Goal: Transaction & Acquisition: Purchase product/service

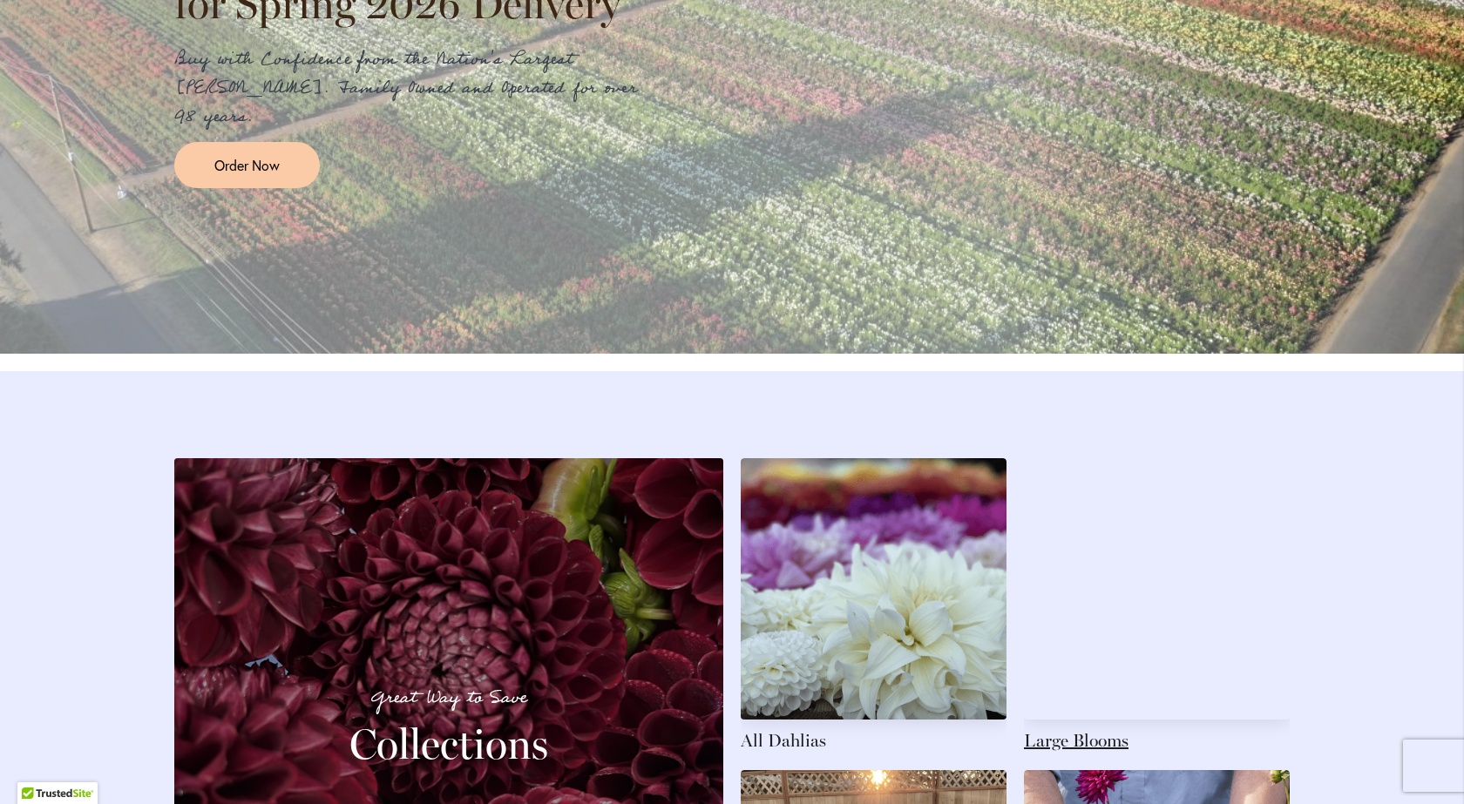
scroll to position [2353, 0]
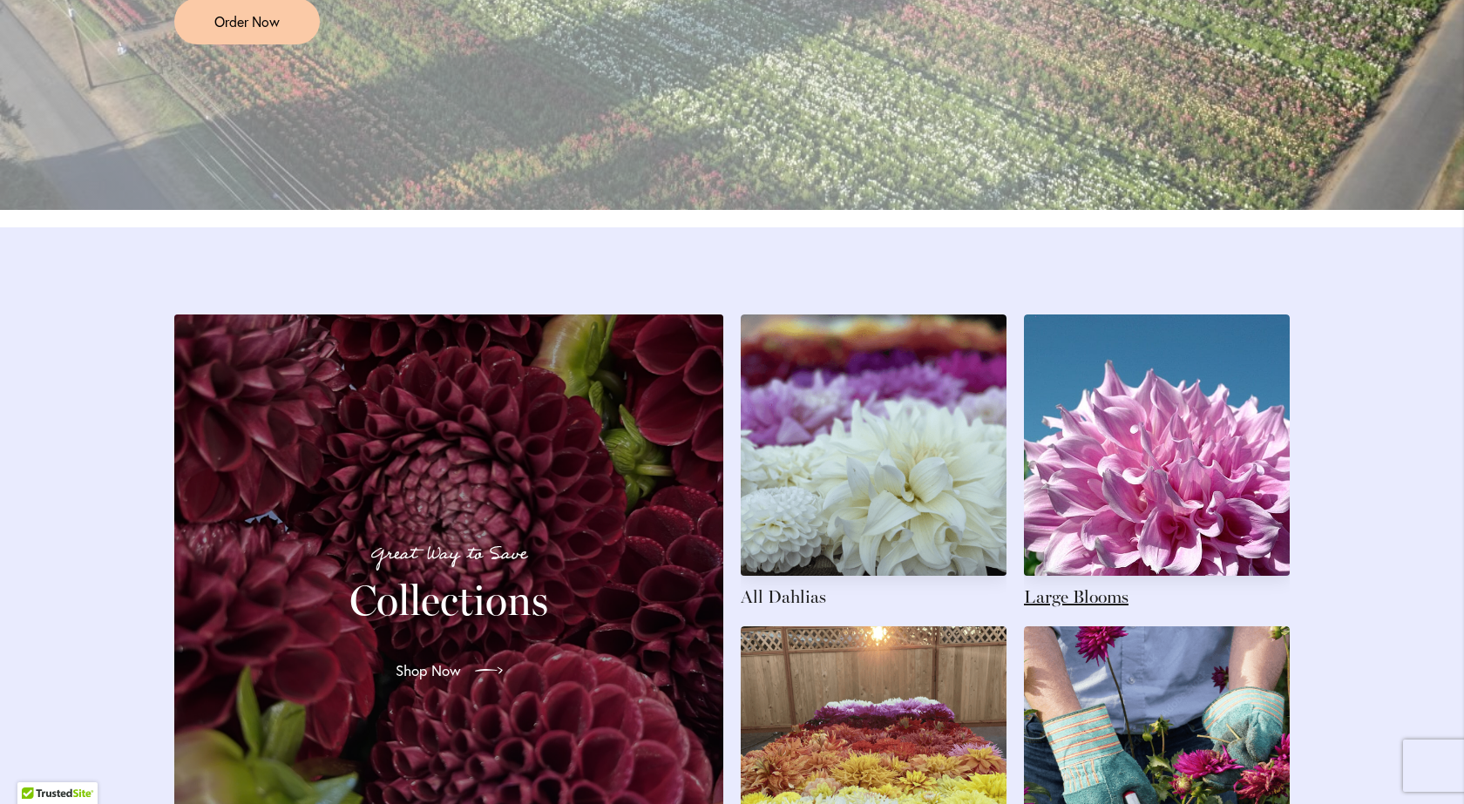
click at [1172, 504] on link at bounding box center [1157, 462] width 266 height 295
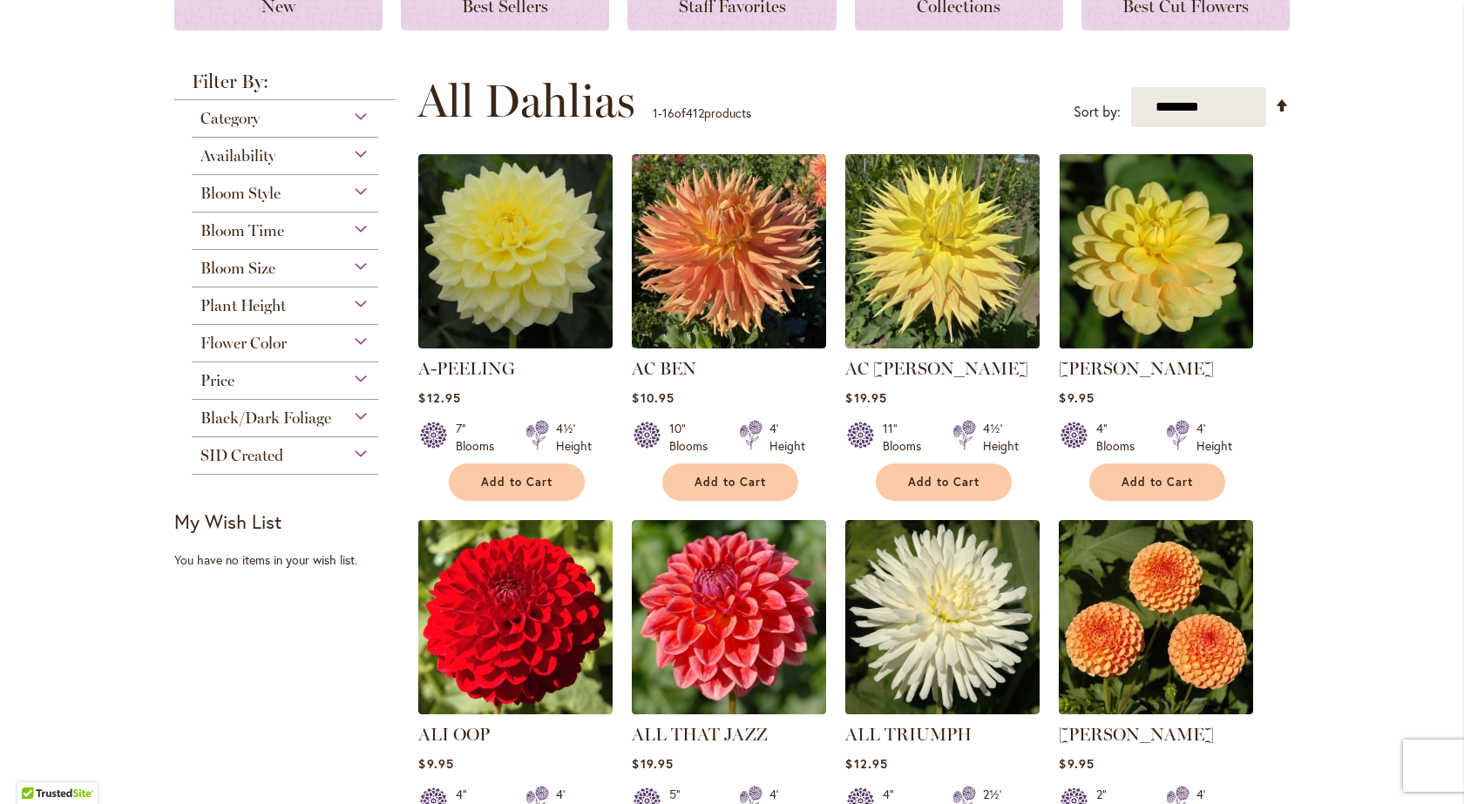
scroll to position [349, 0]
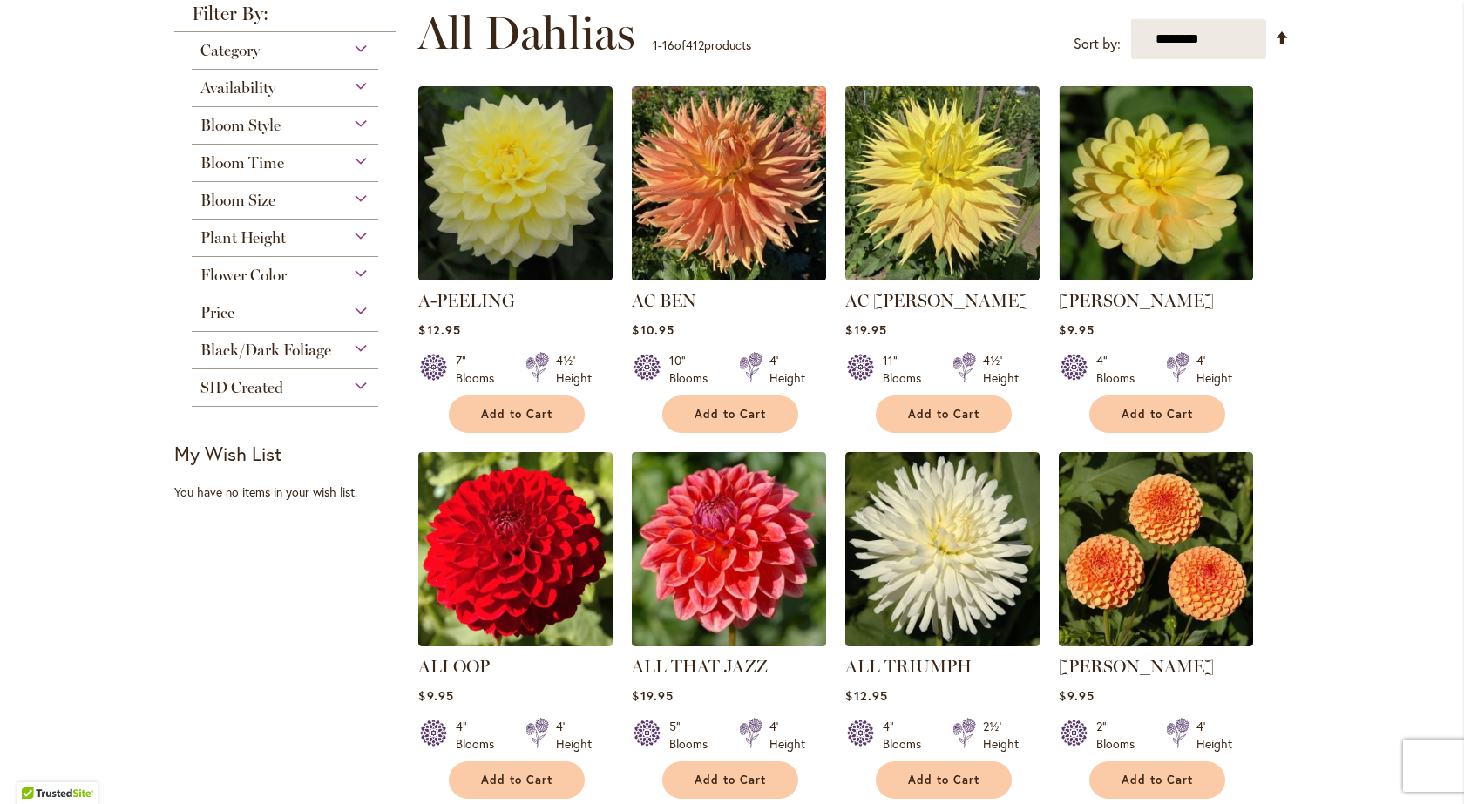
click at [739, 176] on img at bounding box center [730, 184] width 204 height 204
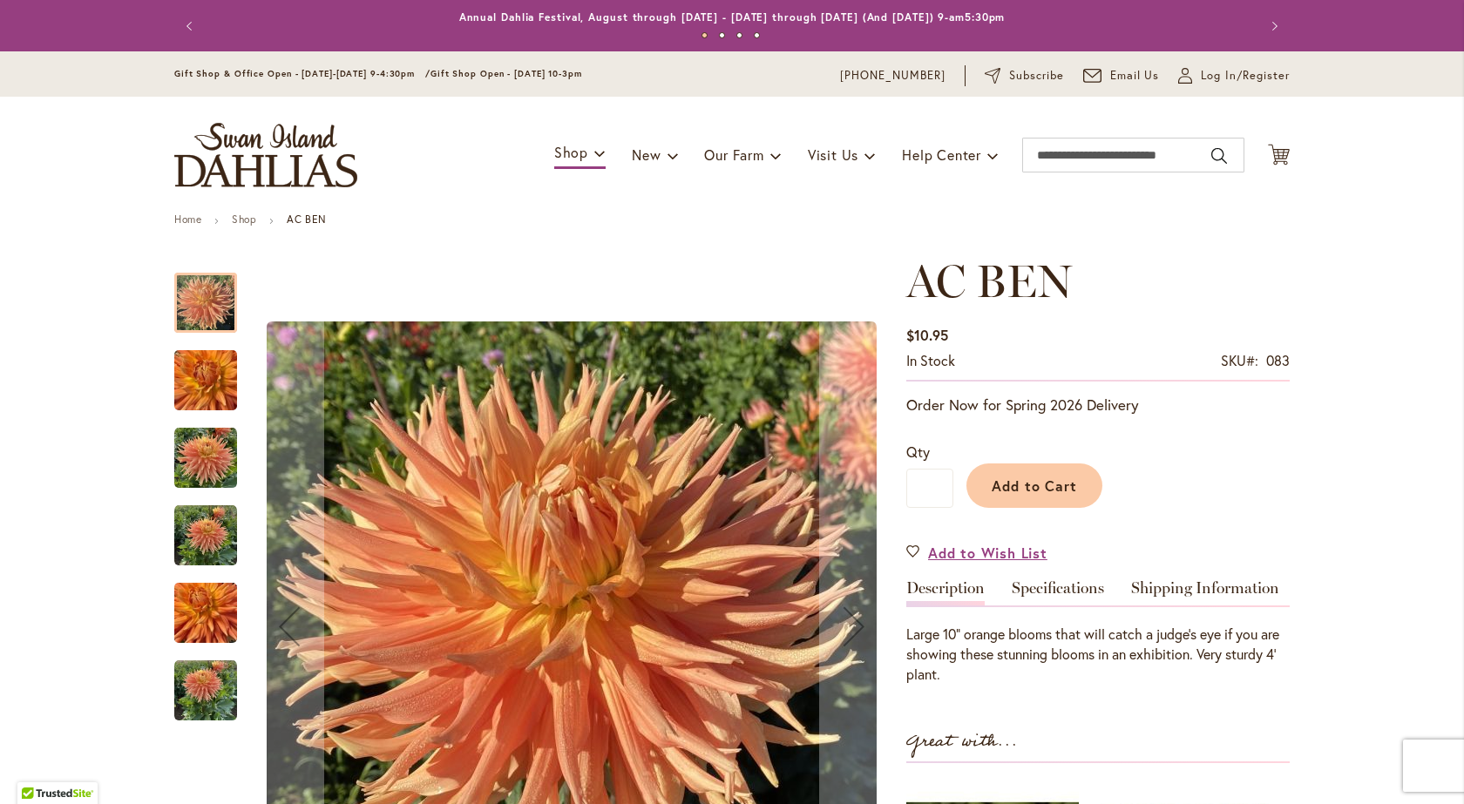
click at [196, 383] on img "AC BEN" at bounding box center [205, 381] width 63 height 84
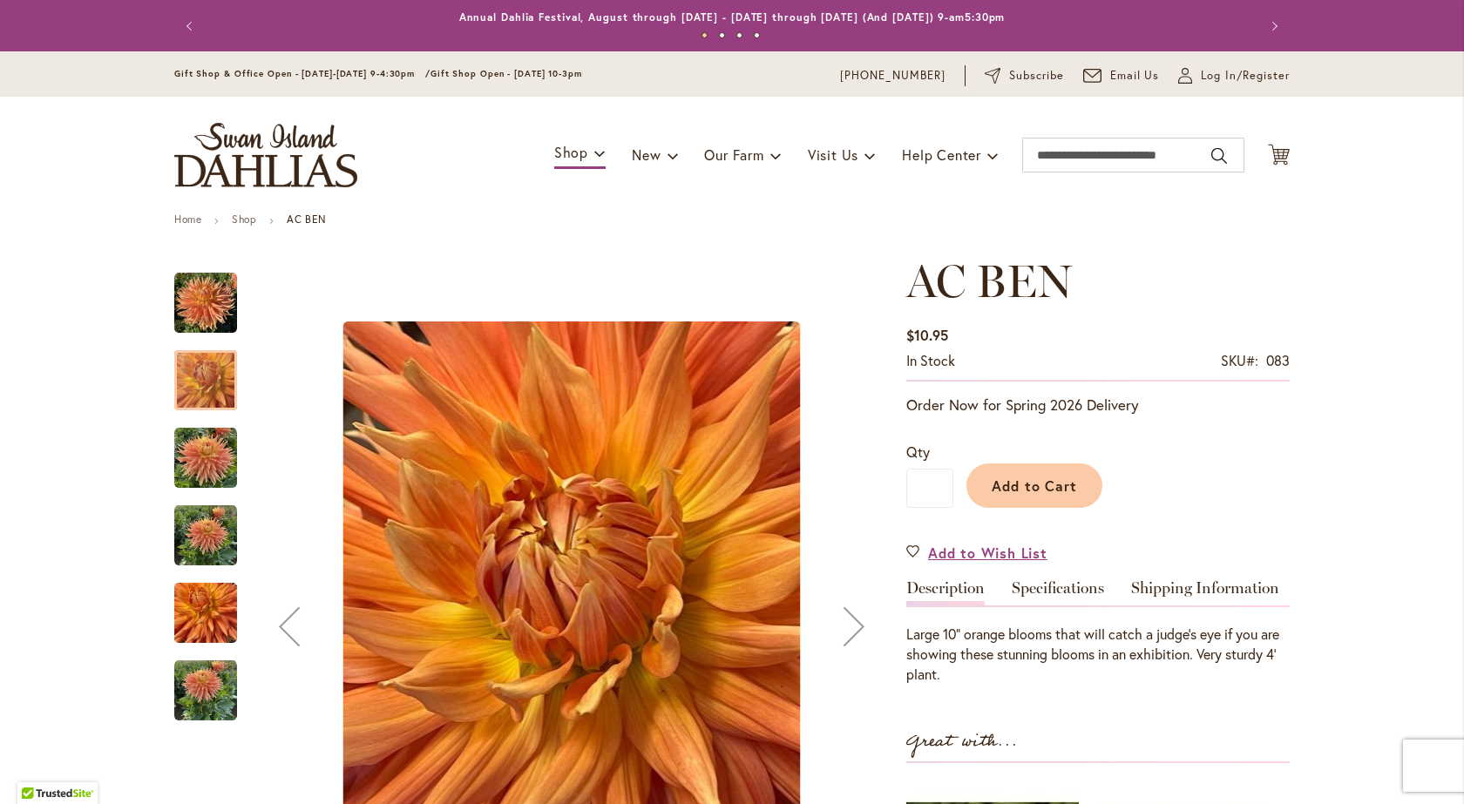
click at [195, 464] on img "AC BEN" at bounding box center [205, 458] width 63 height 63
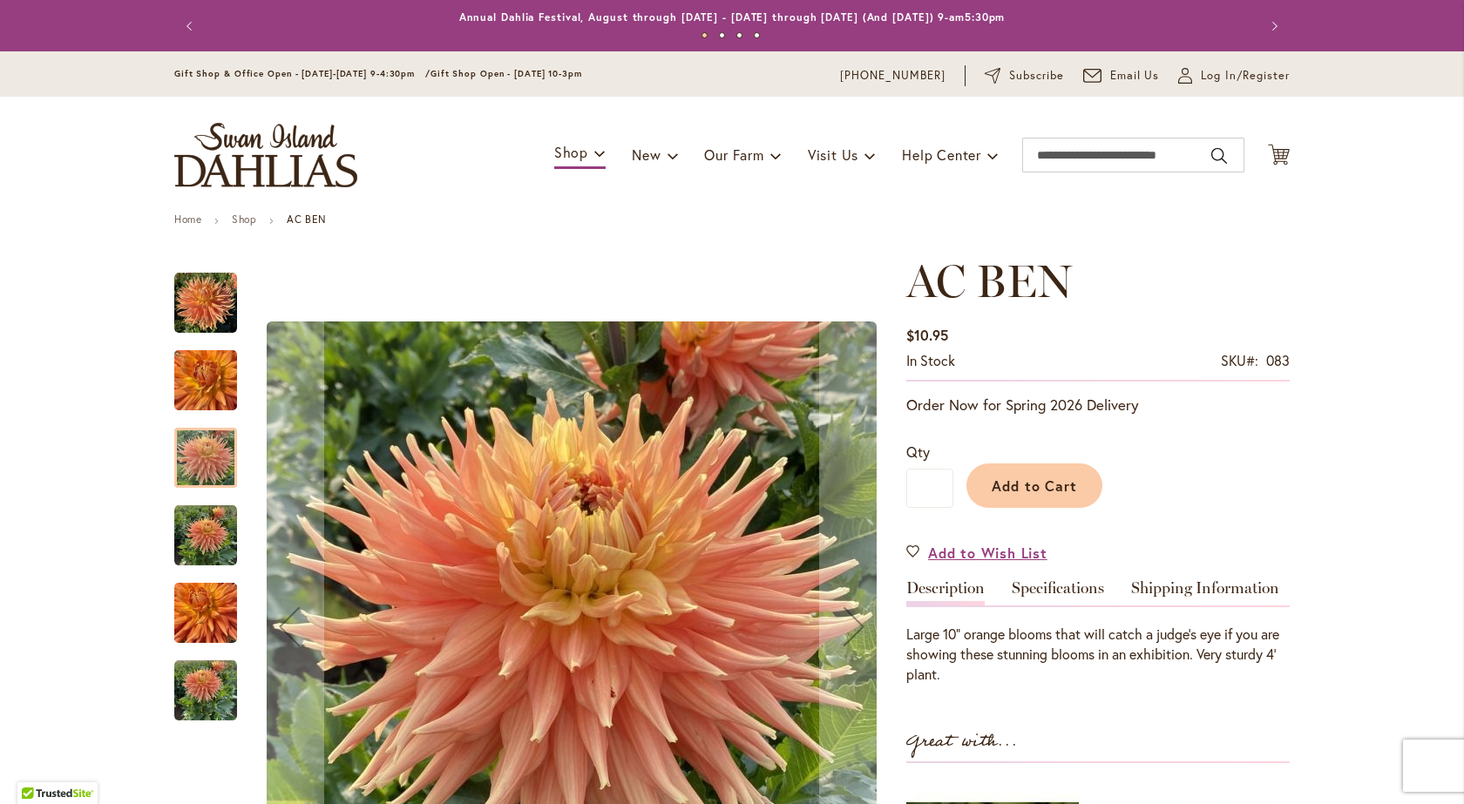
click at [194, 513] on img "AC BEN" at bounding box center [205, 536] width 63 height 63
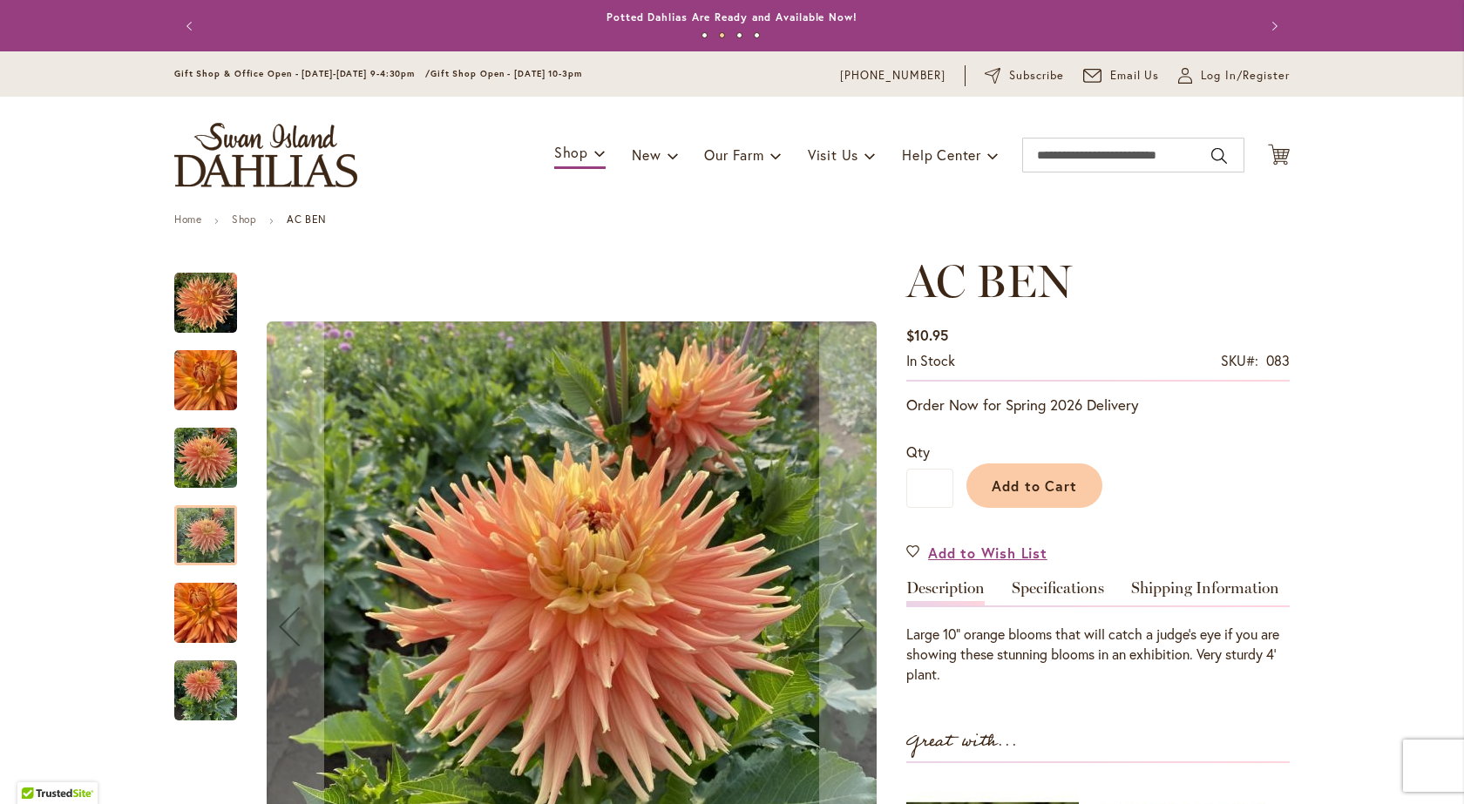
click at [194, 614] on img "AC BEN" at bounding box center [205, 614] width 63 height 84
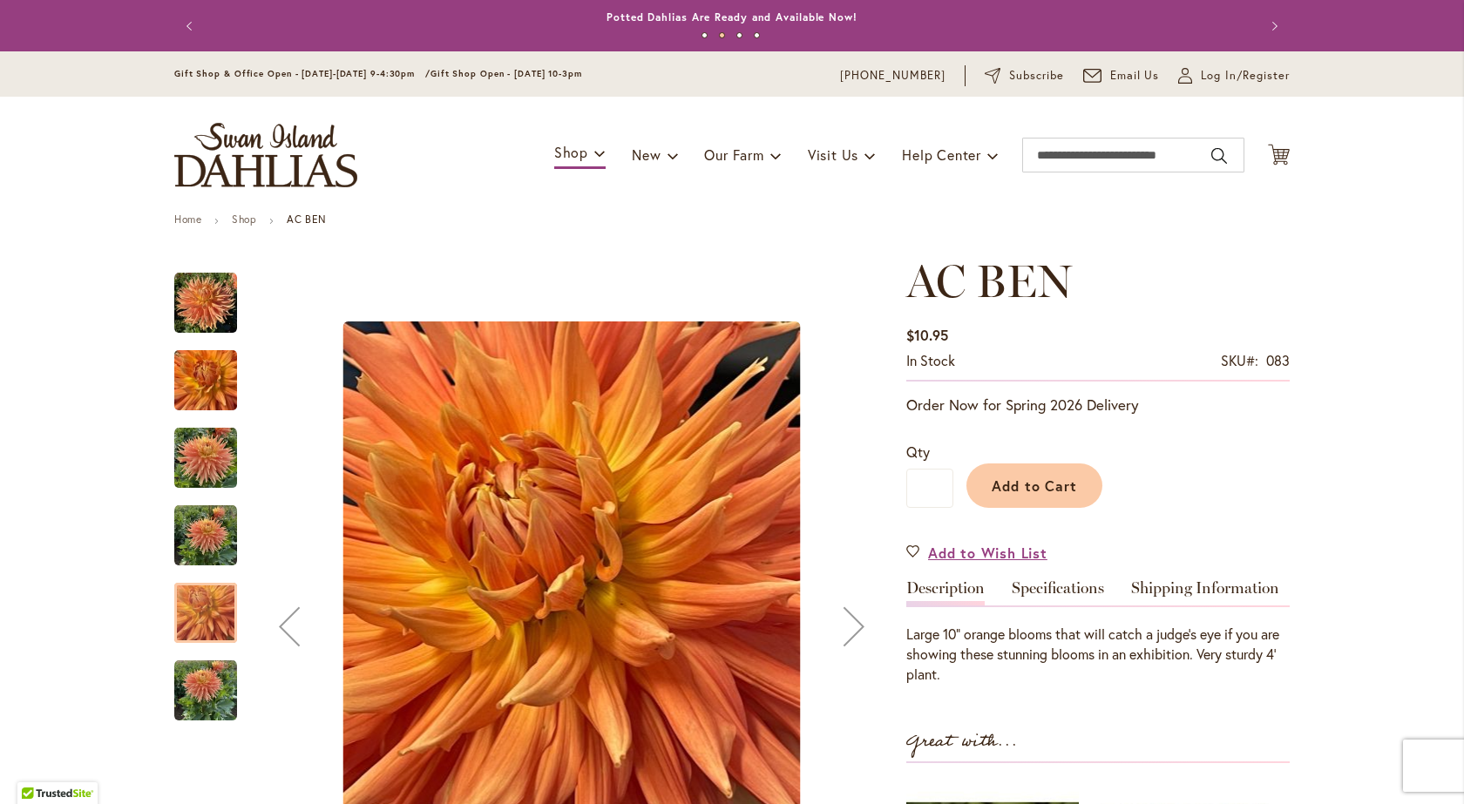
click at [186, 691] on img "AC BEN" at bounding box center [205, 691] width 63 height 63
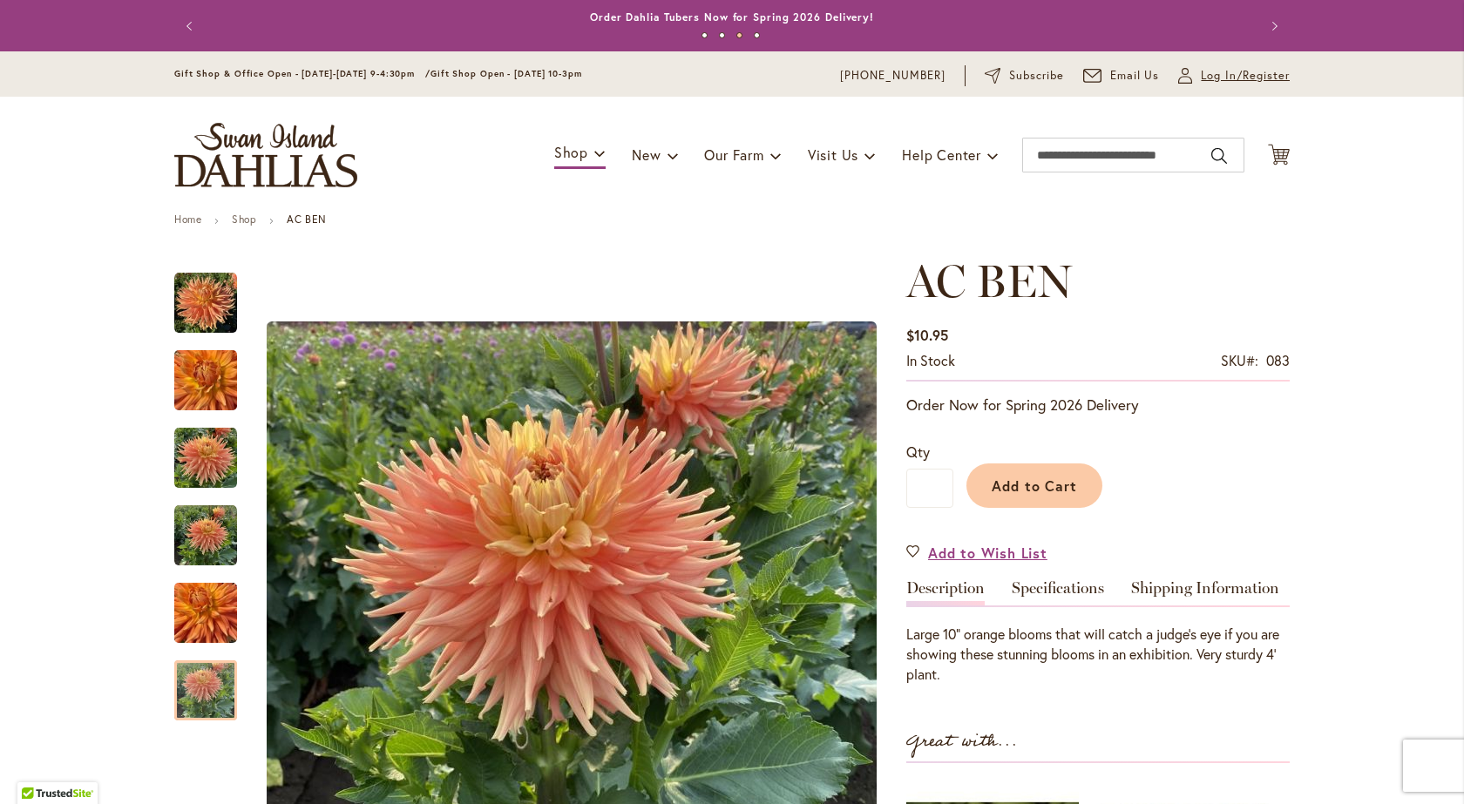
click at [1238, 71] on span "Log In/Register" at bounding box center [1245, 75] width 89 height 17
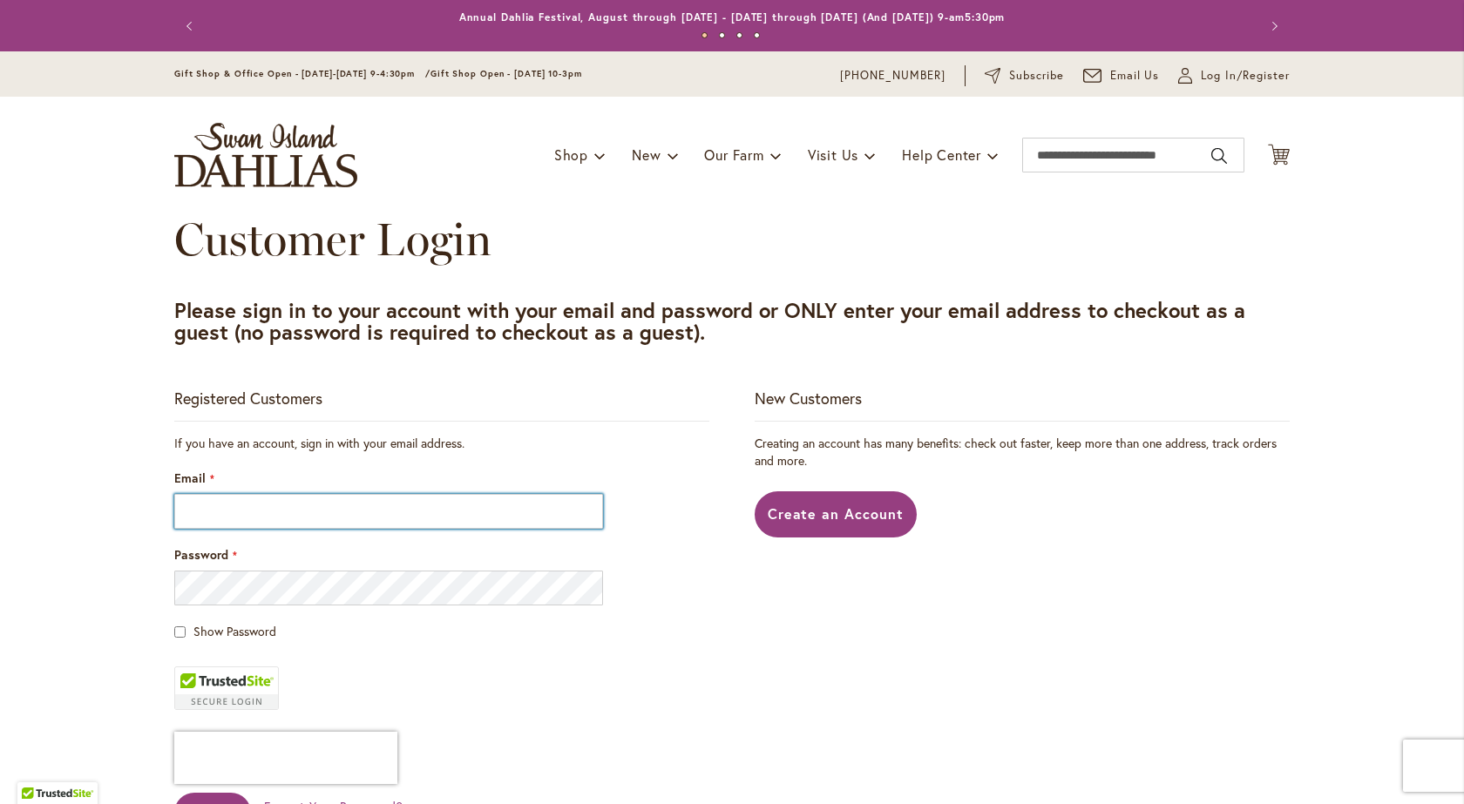
click at [377, 503] on input "Email" at bounding box center [388, 511] width 429 height 35
type input "**********"
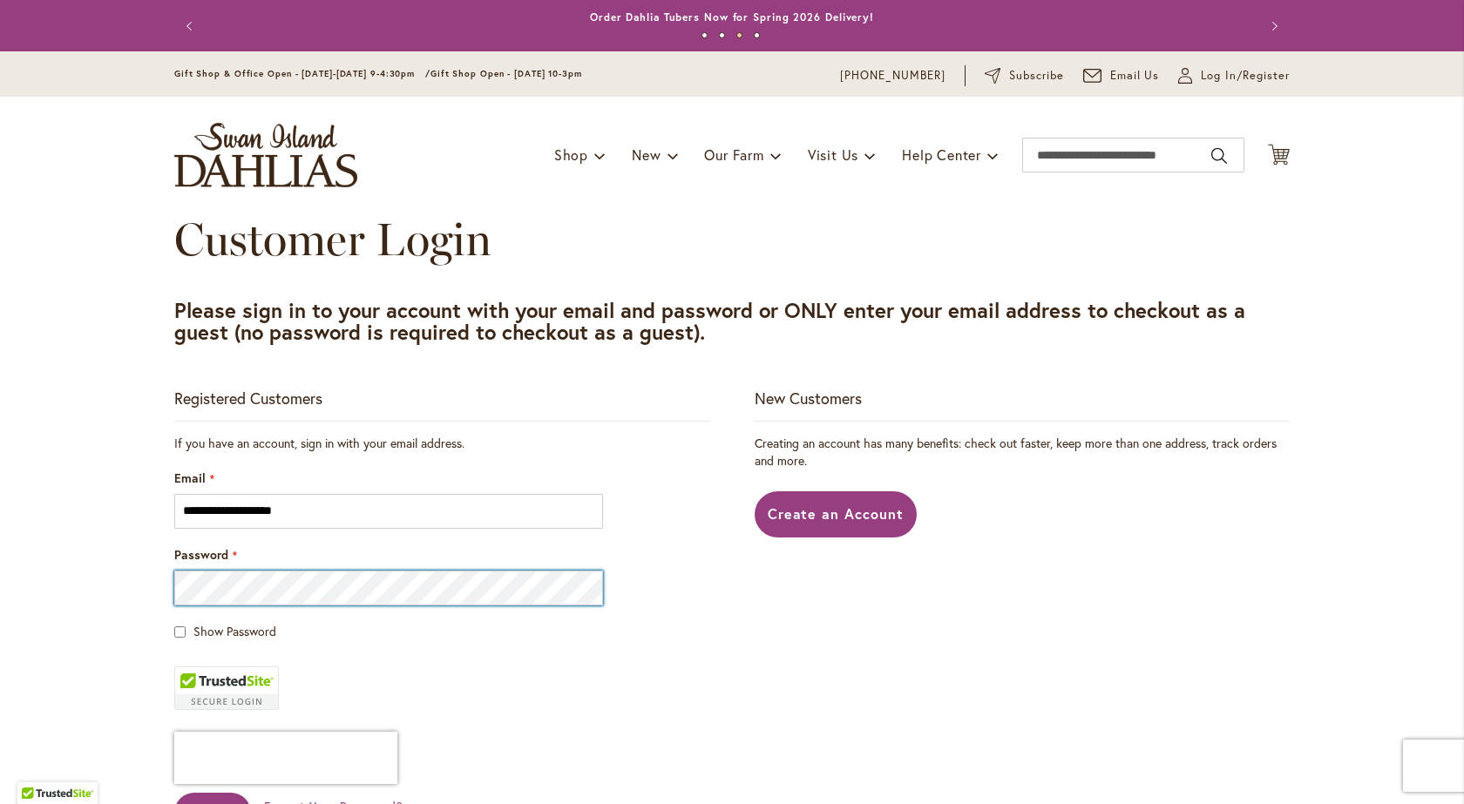
click at [174, 793] on button "Sign In" at bounding box center [212, 813] width 77 height 40
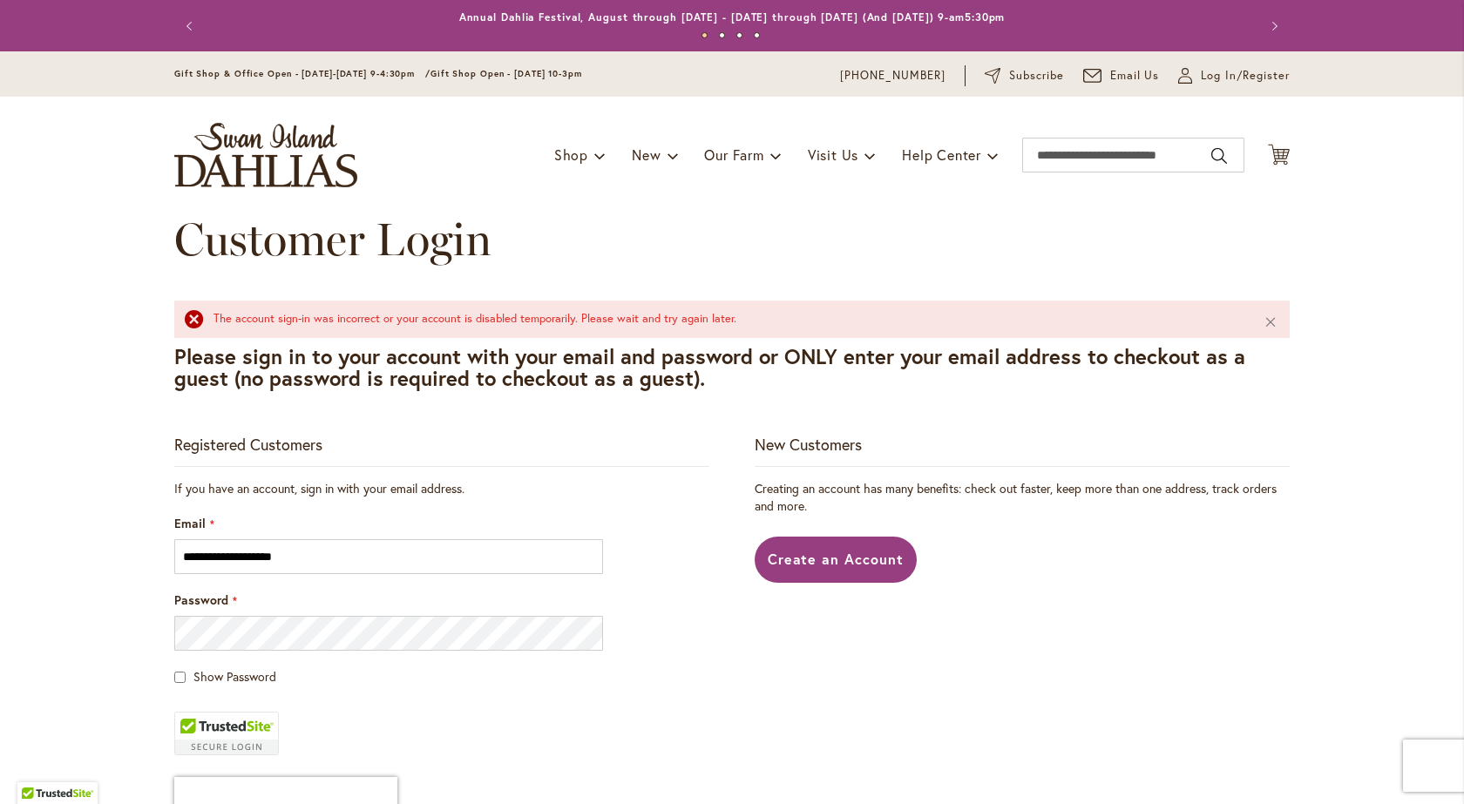
scroll to position [87, 0]
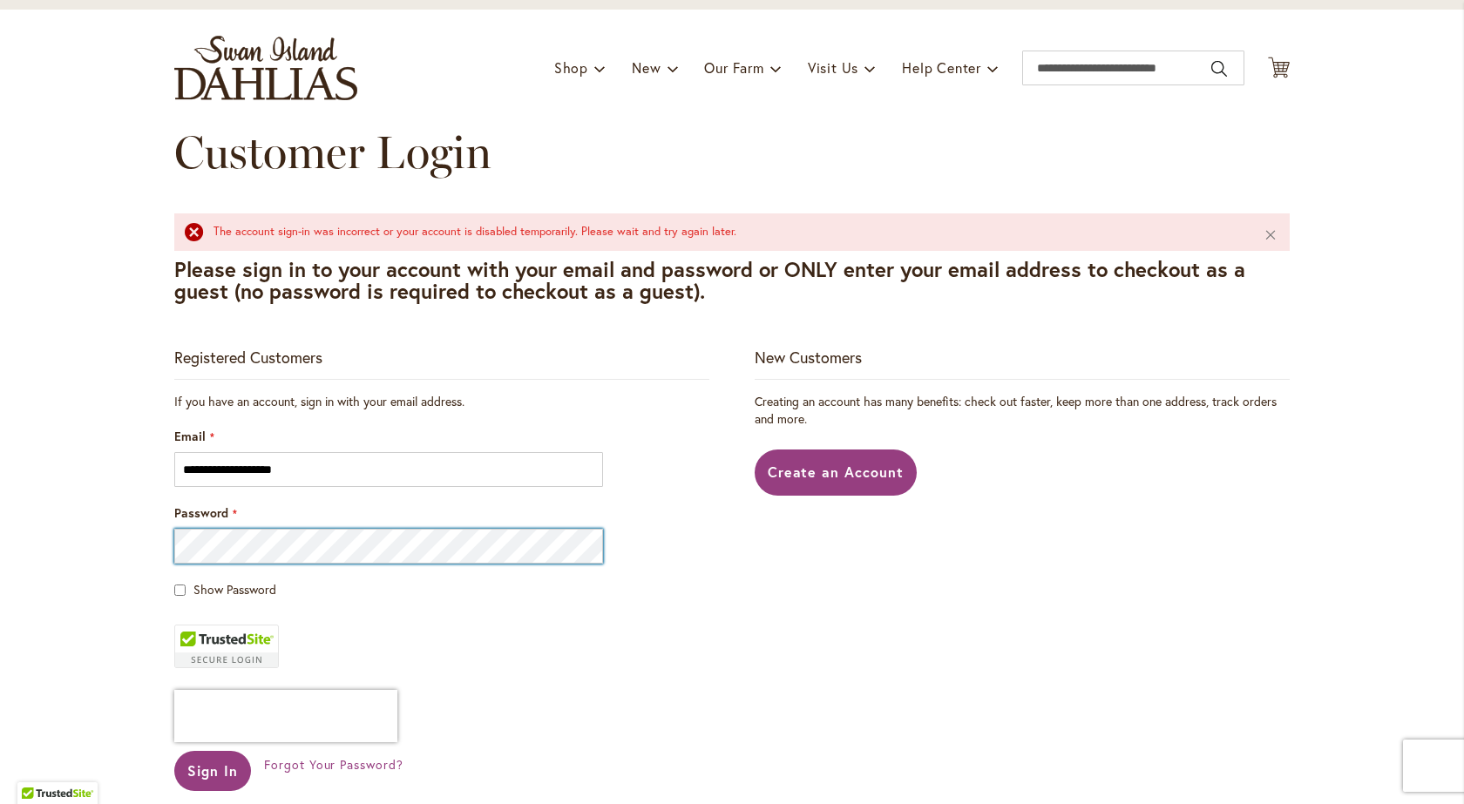
click at [174, 751] on button "Sign In" at bounding box center [212, 771] width 77 height 40
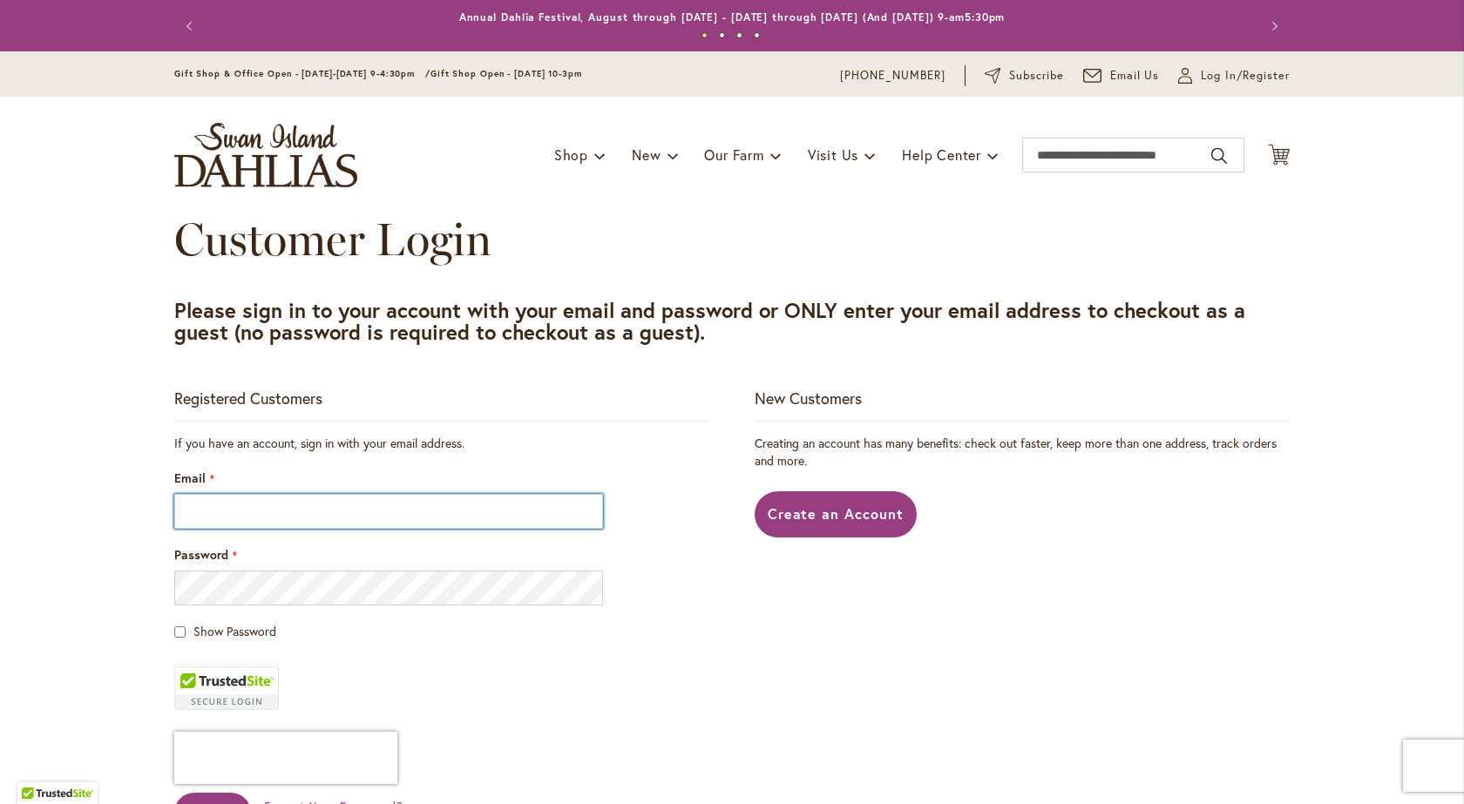
click at [238, 522] on input "Email" at bounding box center [388, 511] width 429 height 35
type input "**********"
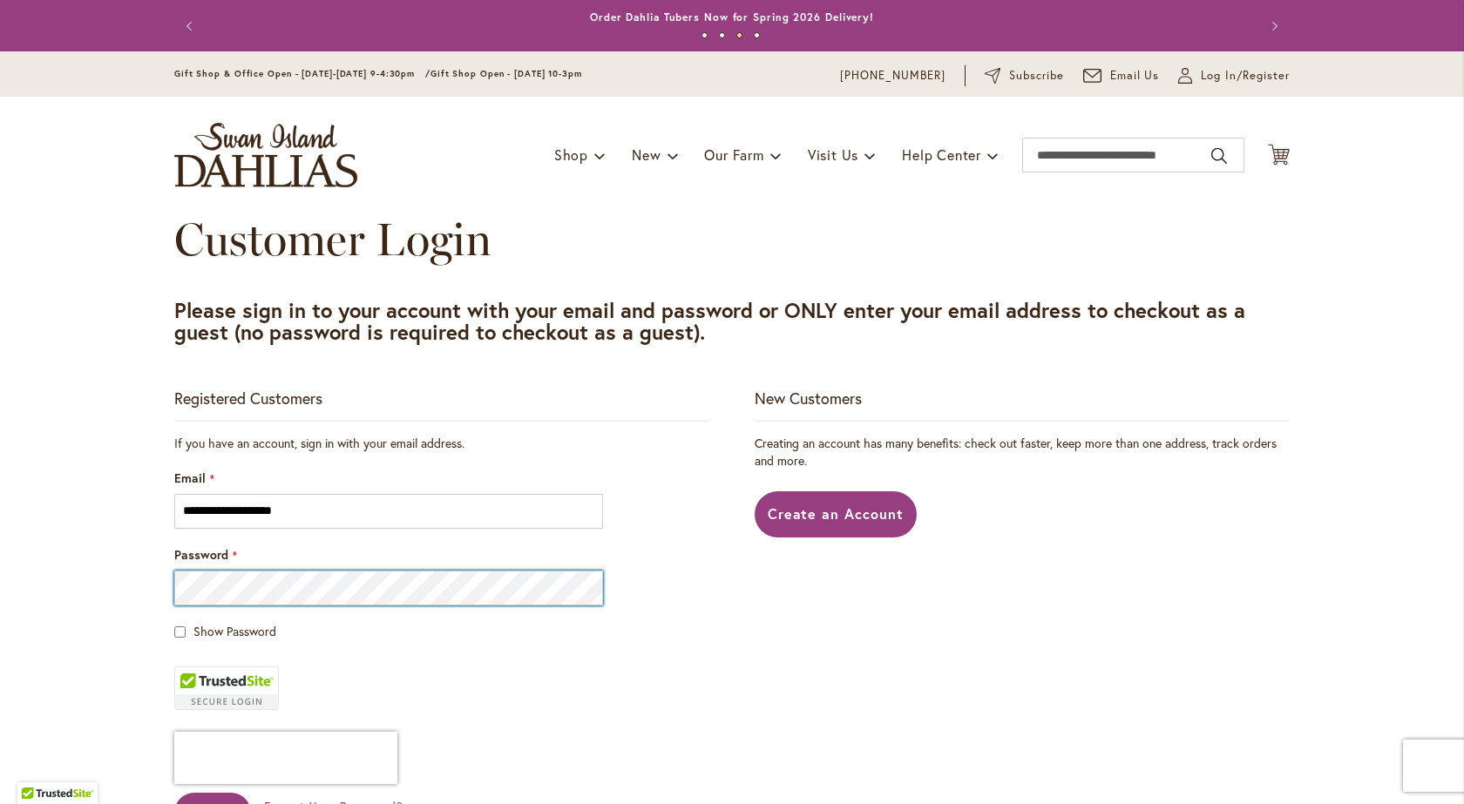
click at [174, 793] on button "Sign In" at bounding box center [212, 813] width 77 height 40
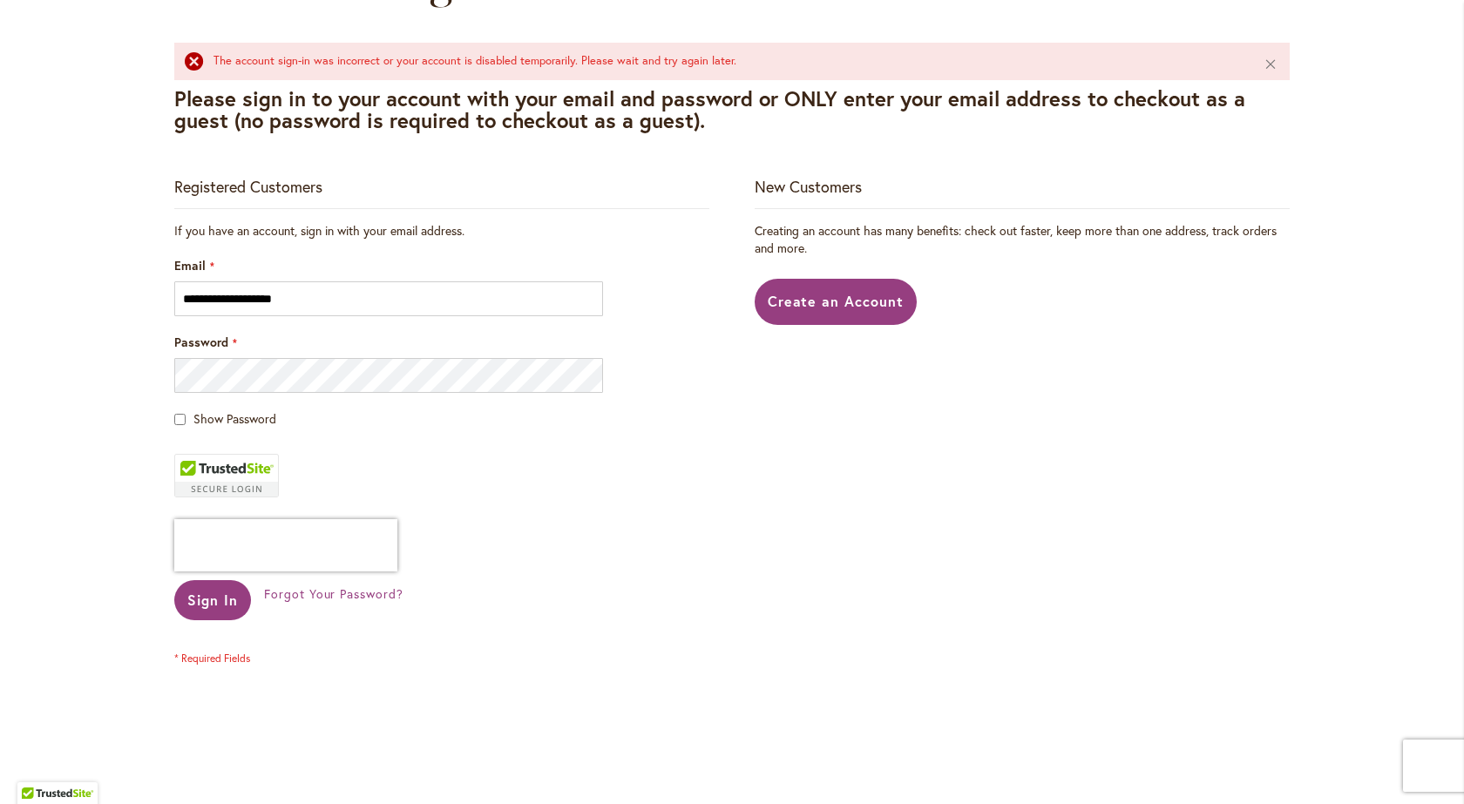
scroll to position [261, 0]
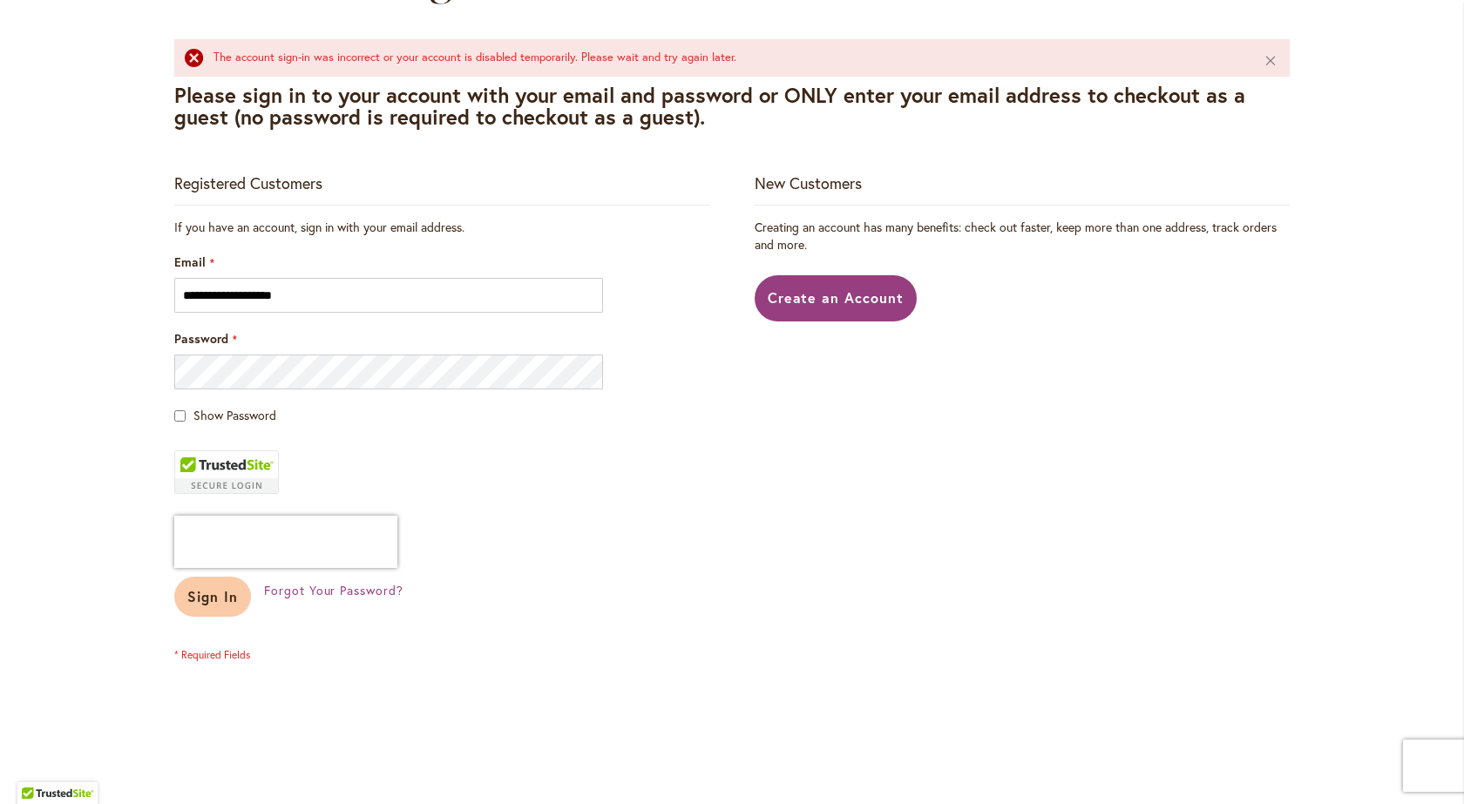
click at [212, 595] on span "Sign In" at bounding box center [212, 596] width 51 height 18
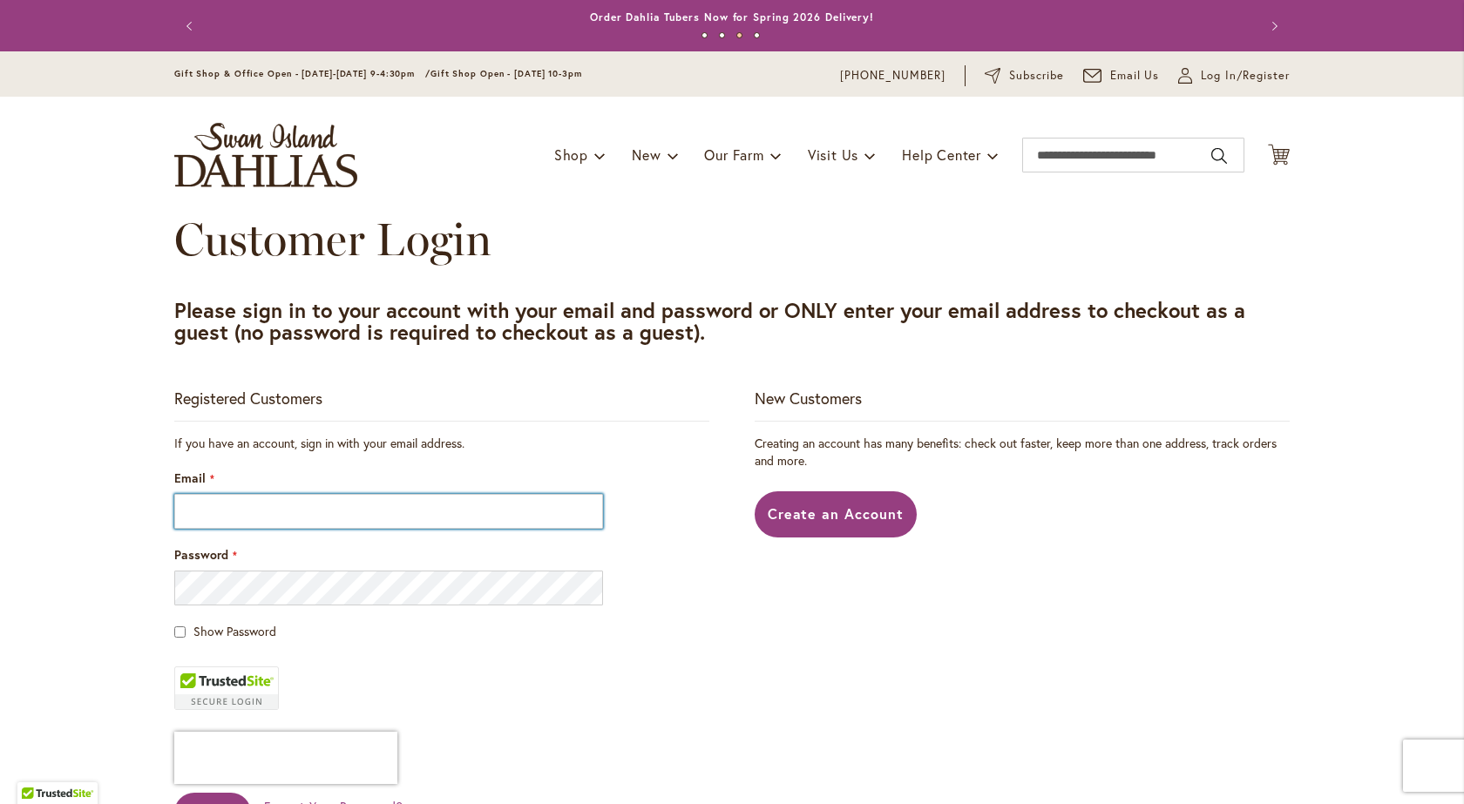
click at [214, 520] on input "Email" at bounding box center [388, 511] width 429 height 35
type input "**********"
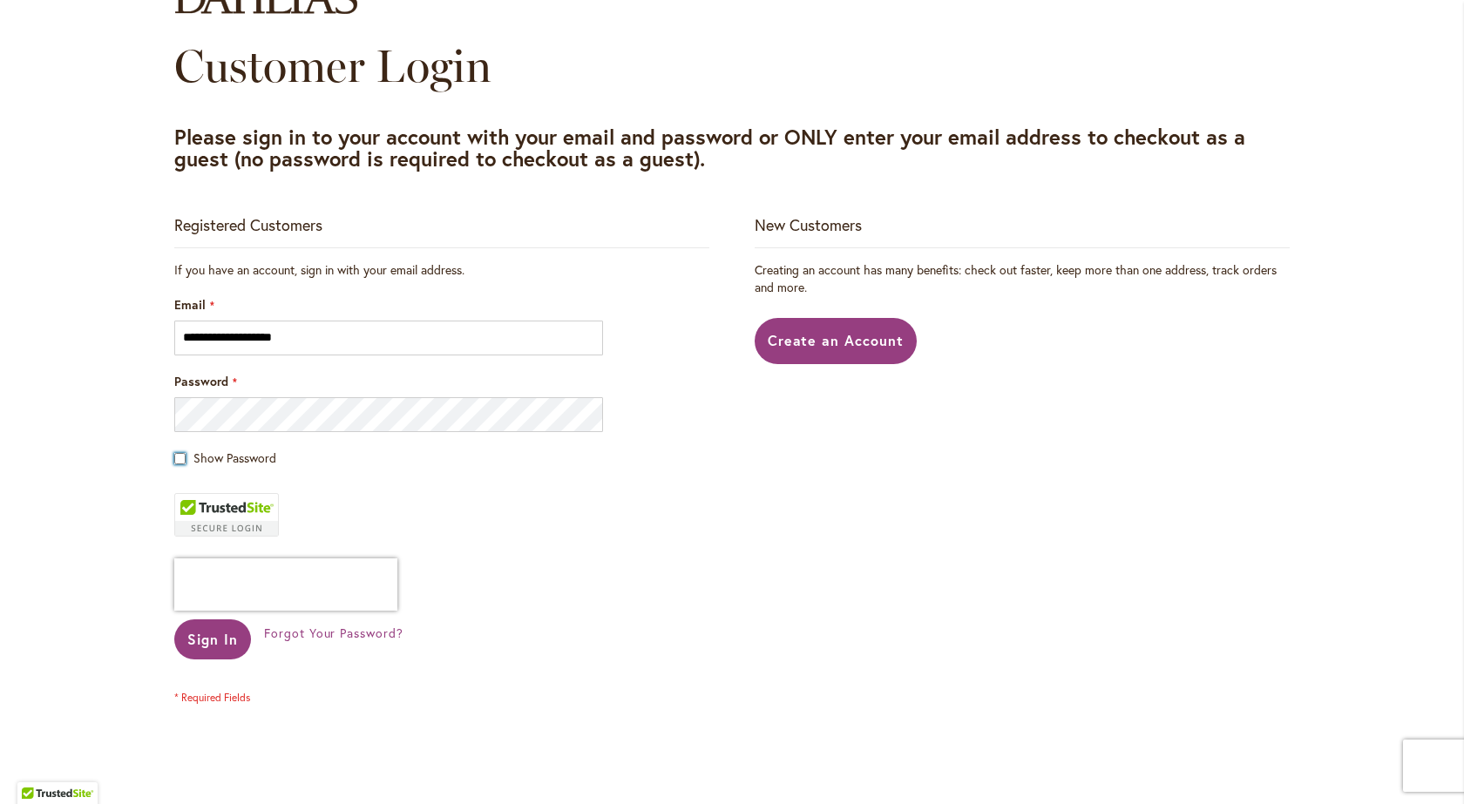
scroll to position [174, 0]
click at [213, 644] on span "Sign In" at bounding box center [212, 638] width 51 height 18
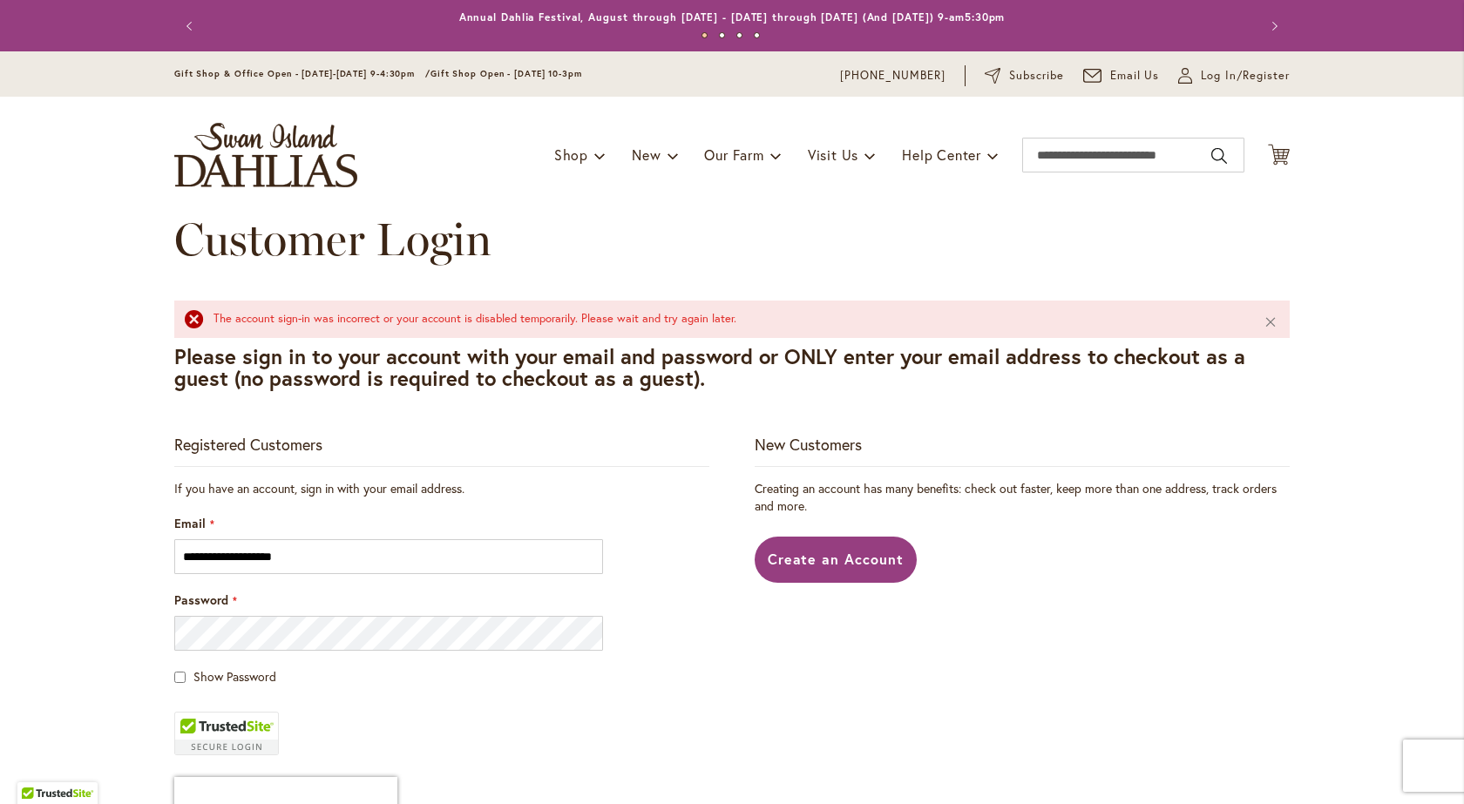
click at [233, 679] on span "Show Password" at bounding box center [234, 677] width 83 height 17
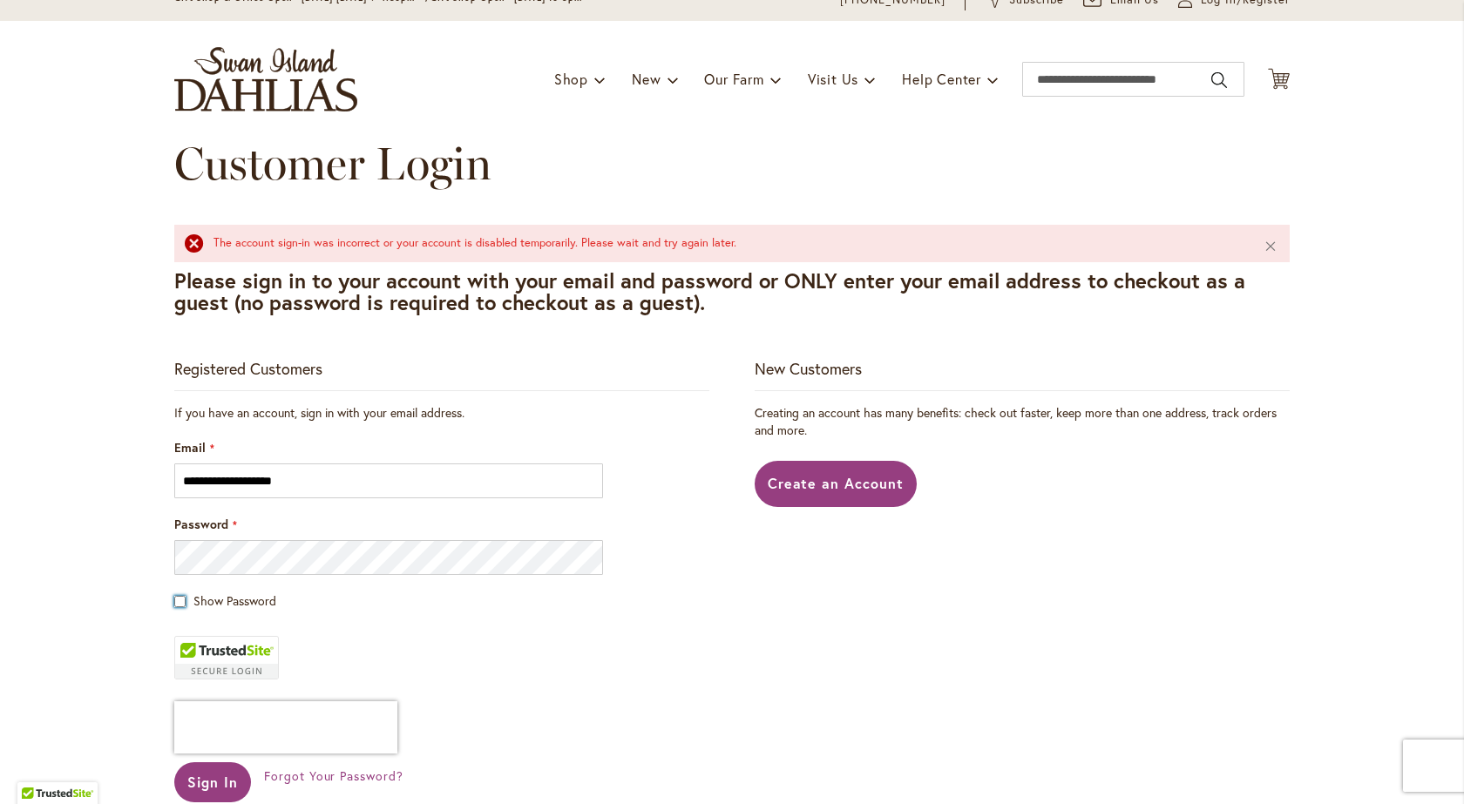
scroll to position [174, 0]
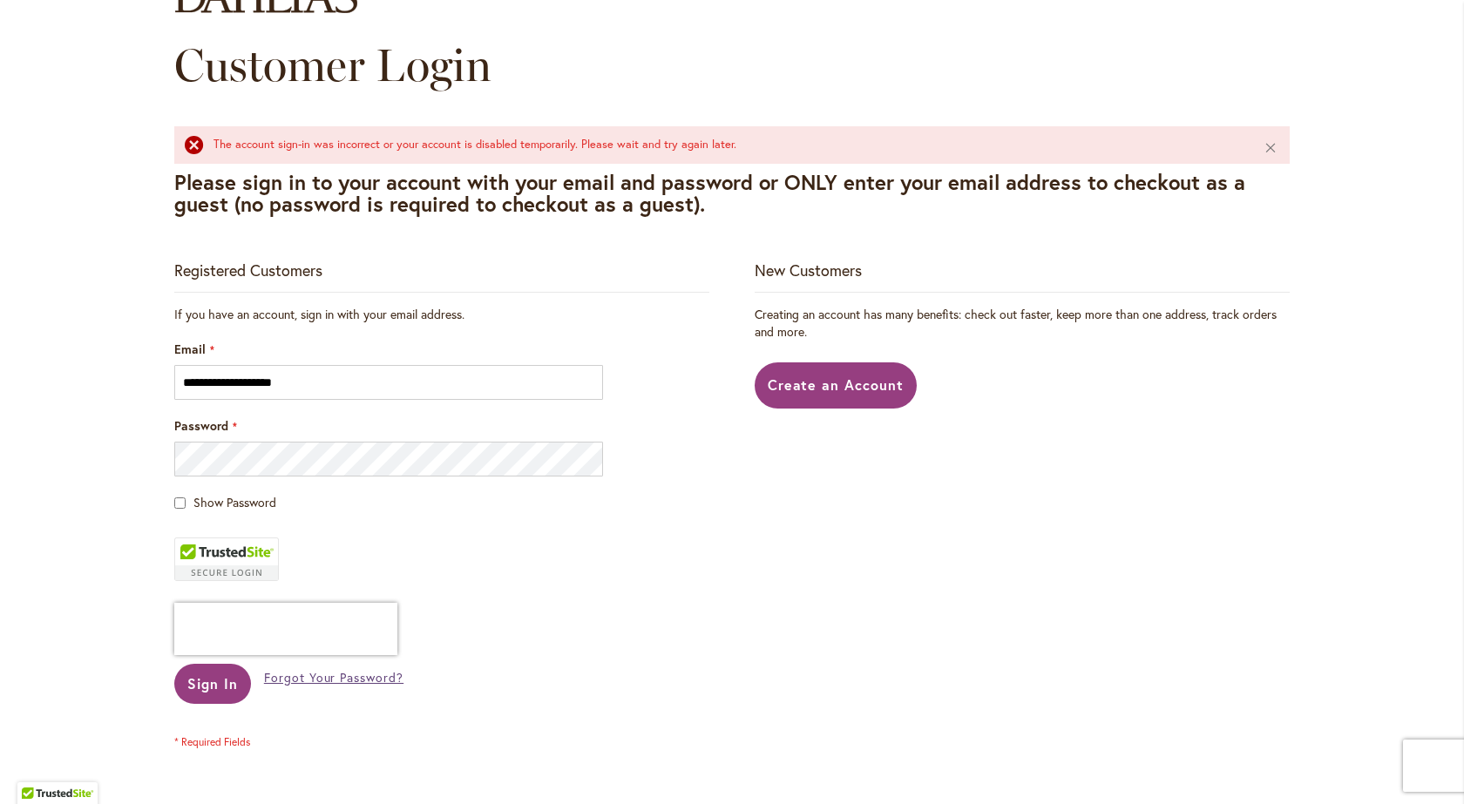
click at [286, 678] on span "Forgot Your Password?" at bounding box center [333, 677] width 139 height 17
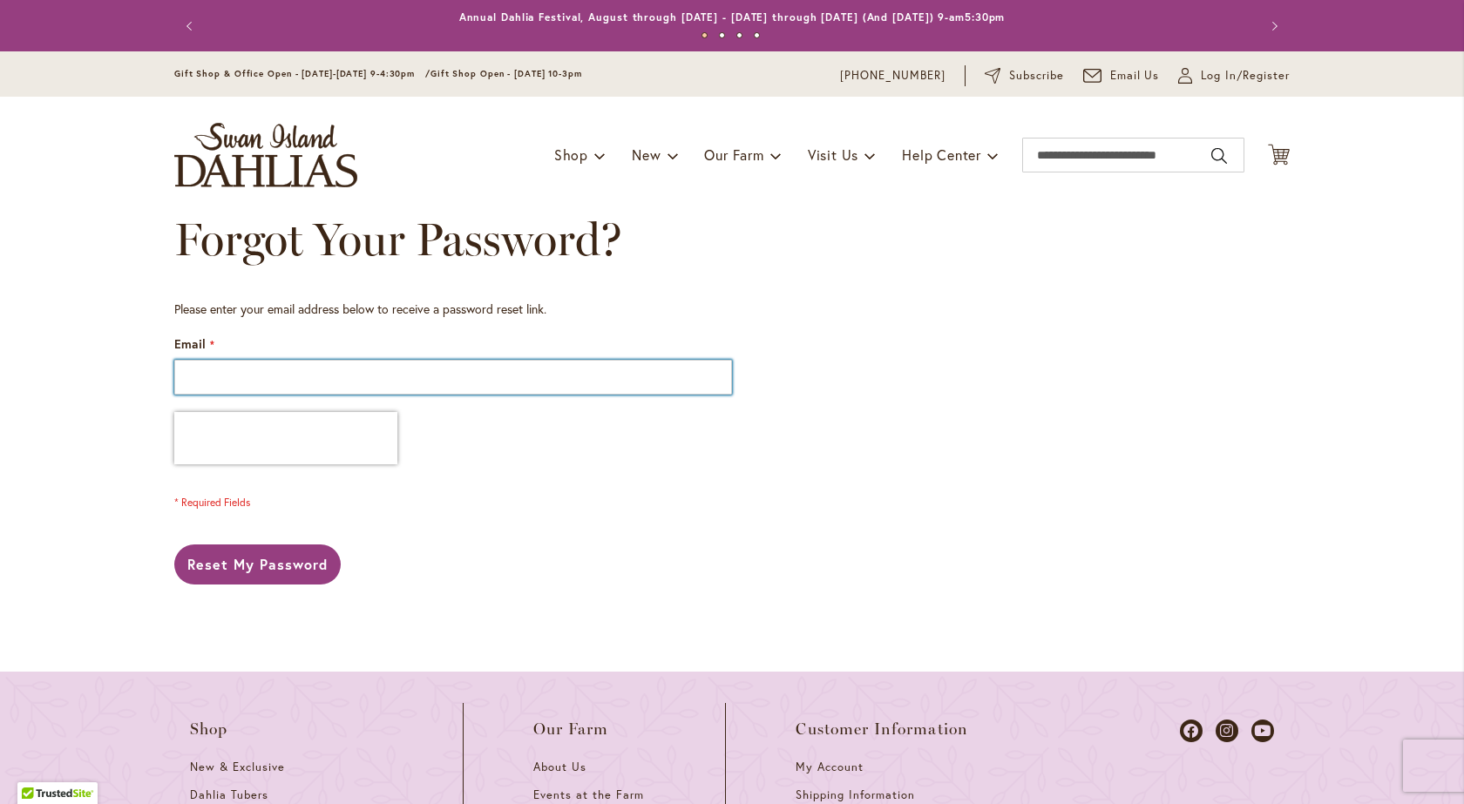
click at [266, 382] on input "Email" at bounding box center [453, 377] width 558 height 35
type input "**********"
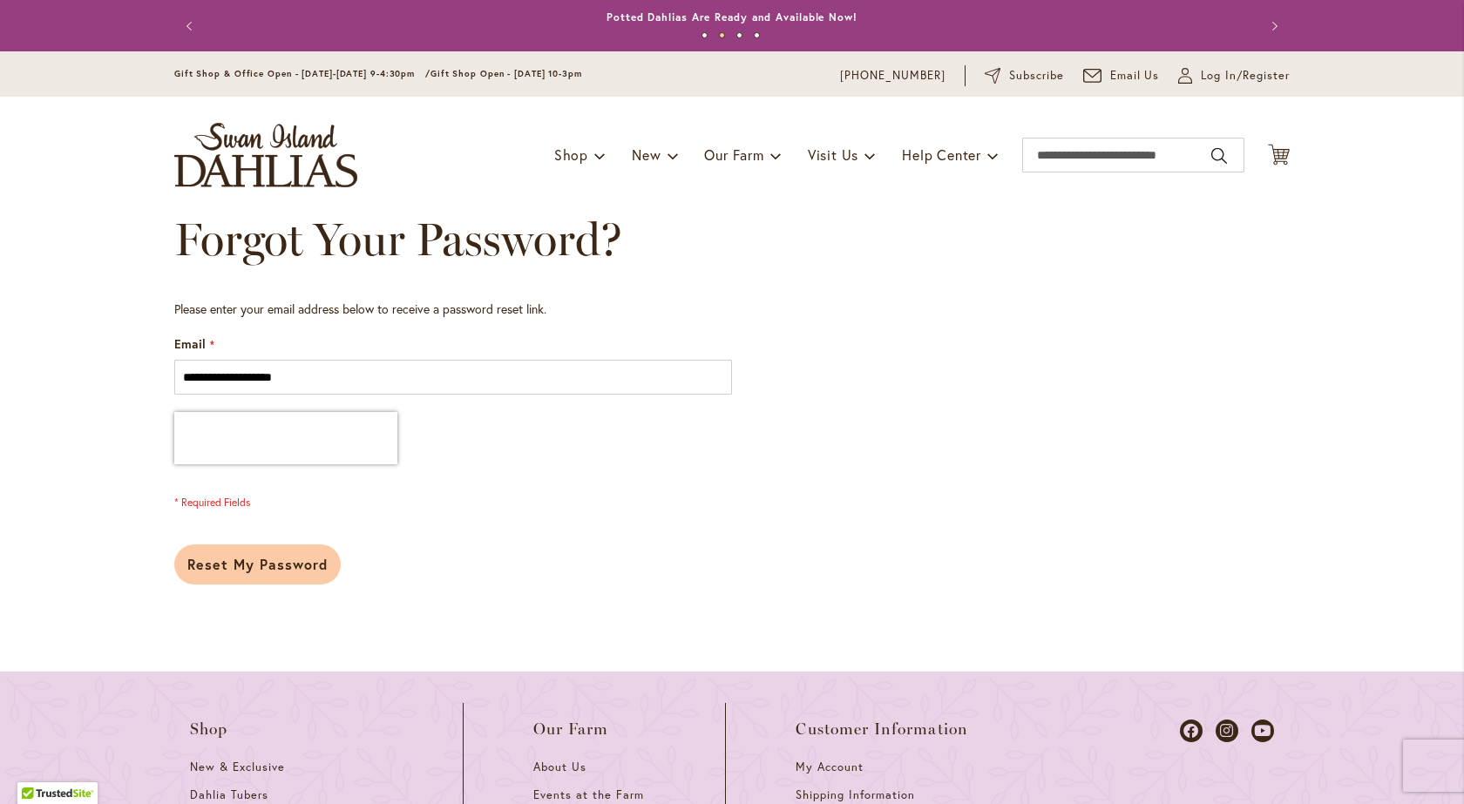
click at [254, 567] on span "Reset My Password" at bounding box center [257, 564] width 140 height 18
